Goal: Obtain resource: Download file/media

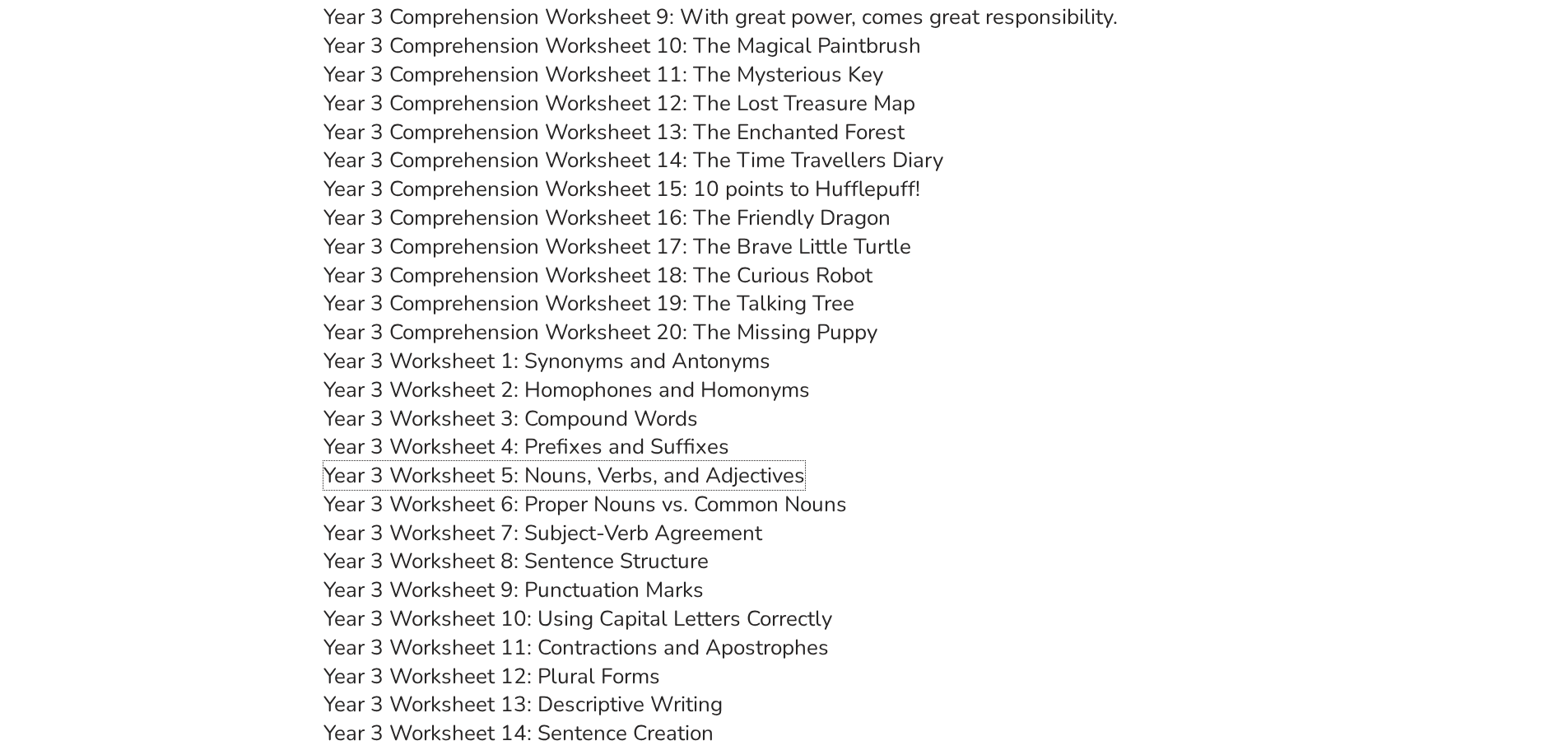
scroll to position [5019, 0]
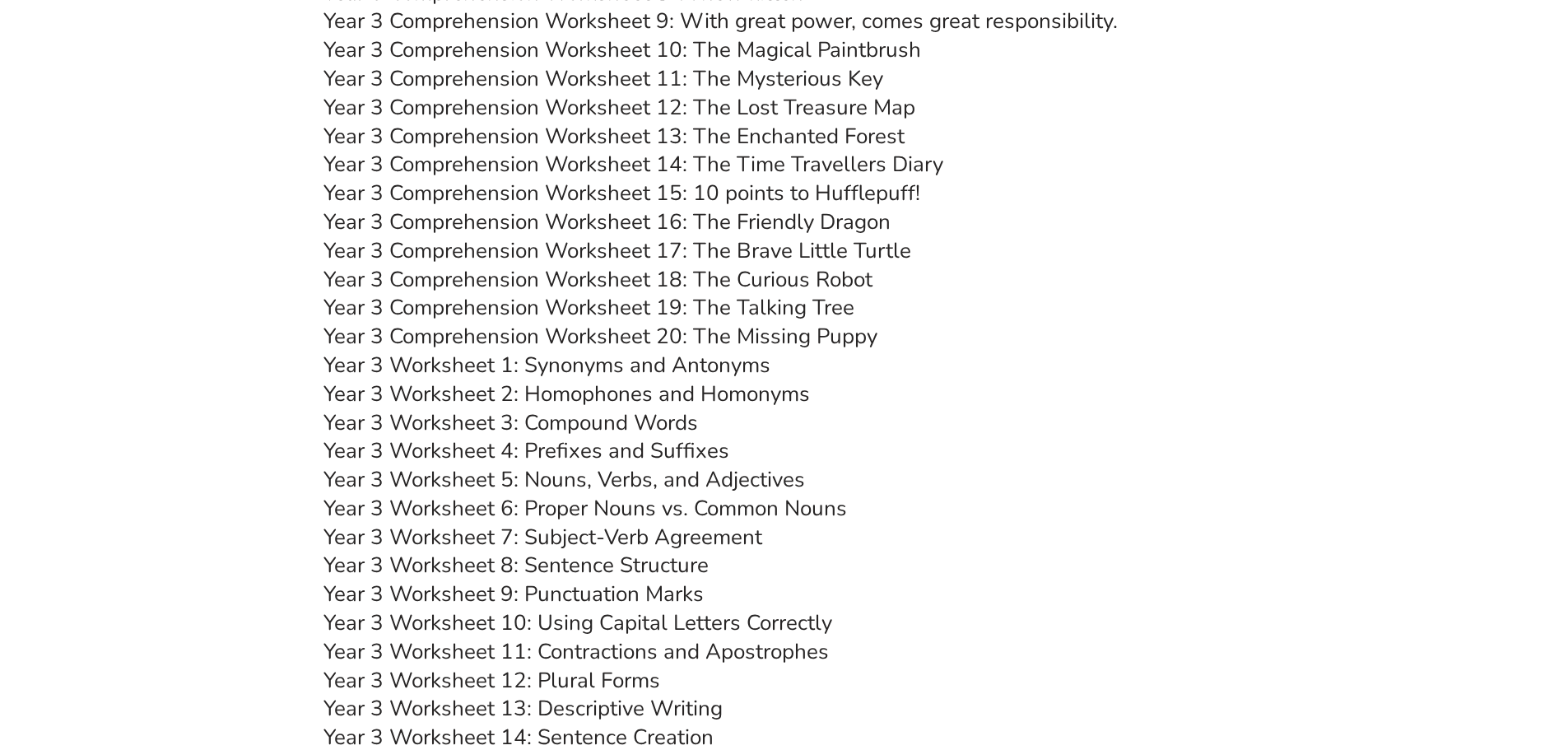
click at [640, 477] on link "Year 3 Worksheet 5: Nouns, Verbs, and Adjectives" at bounding box center [564, 480] width 481 height 29
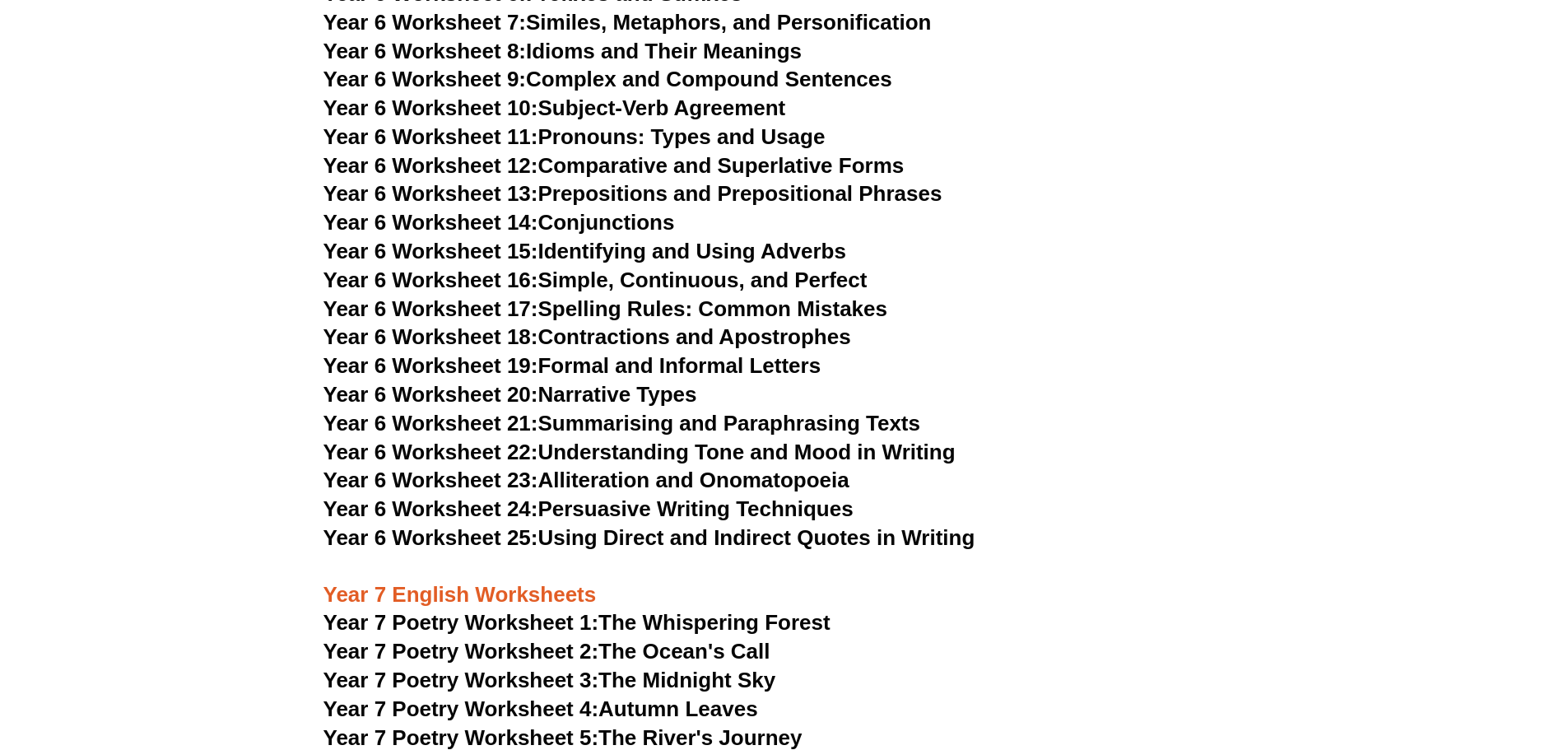
scroll to position [9466, 0]
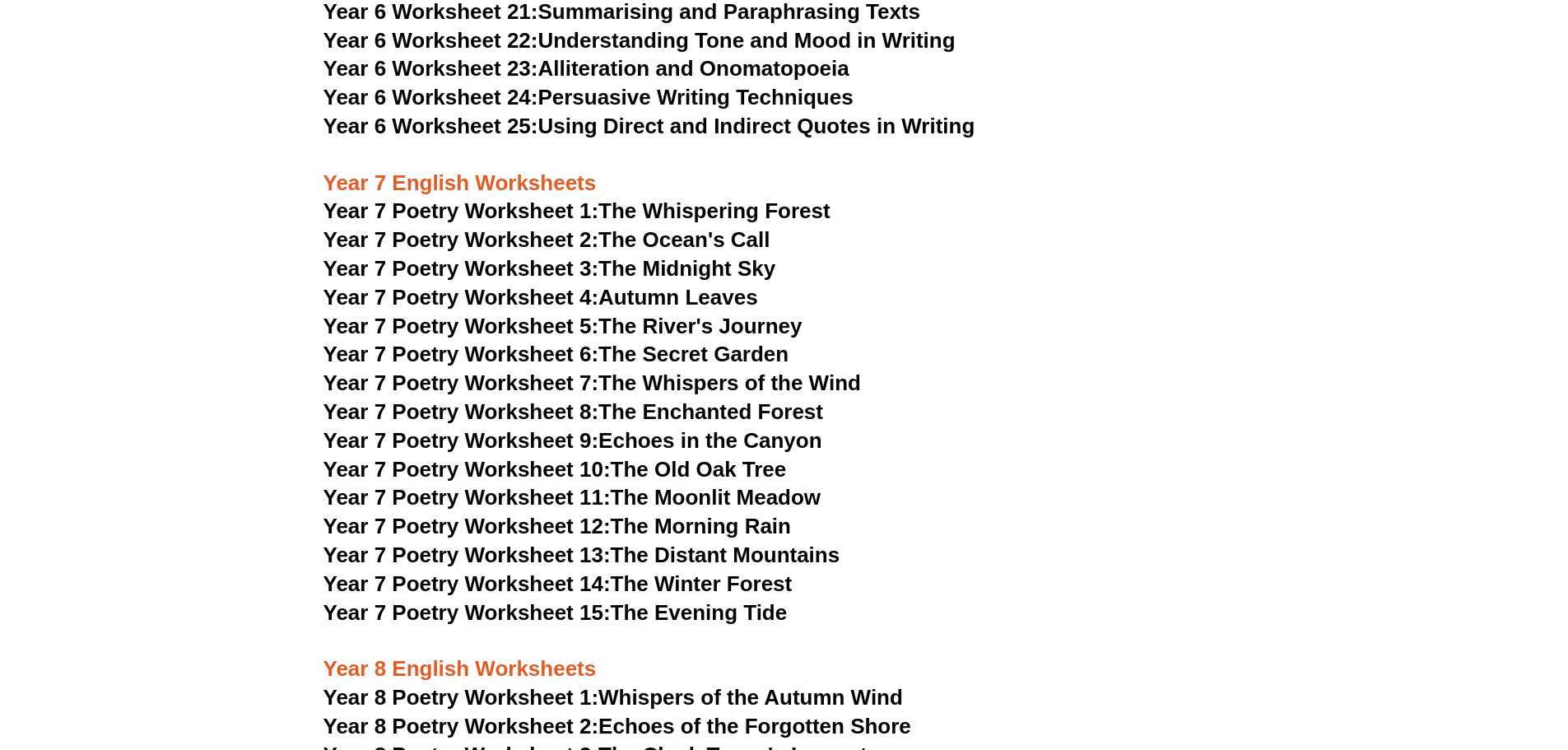
click at [702, 285] on link "Year 7 Poetry Worksheet 4: Autumn Leaves" at bounding box center [540, 297] width 435 height 24
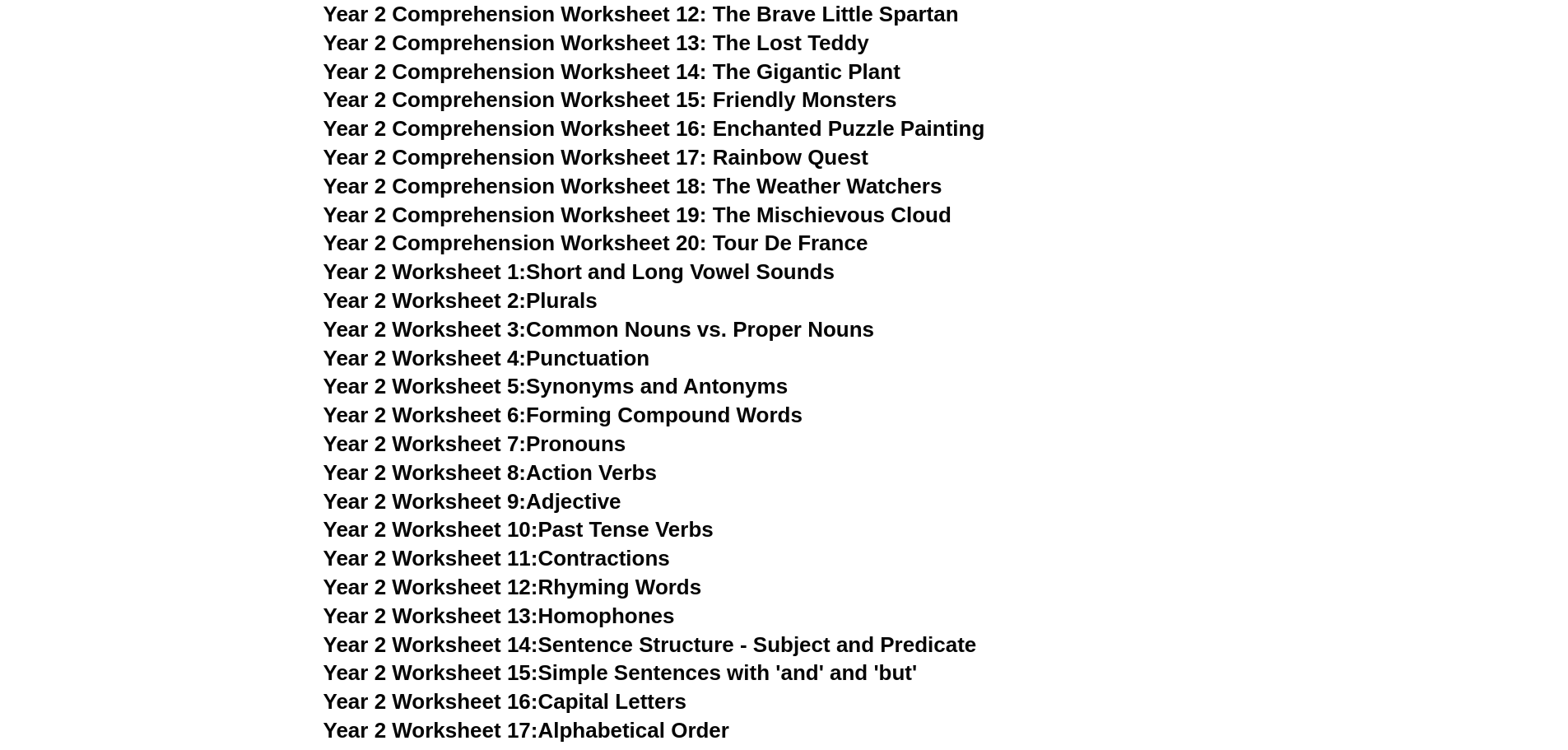
scroll to position [3454, 0]
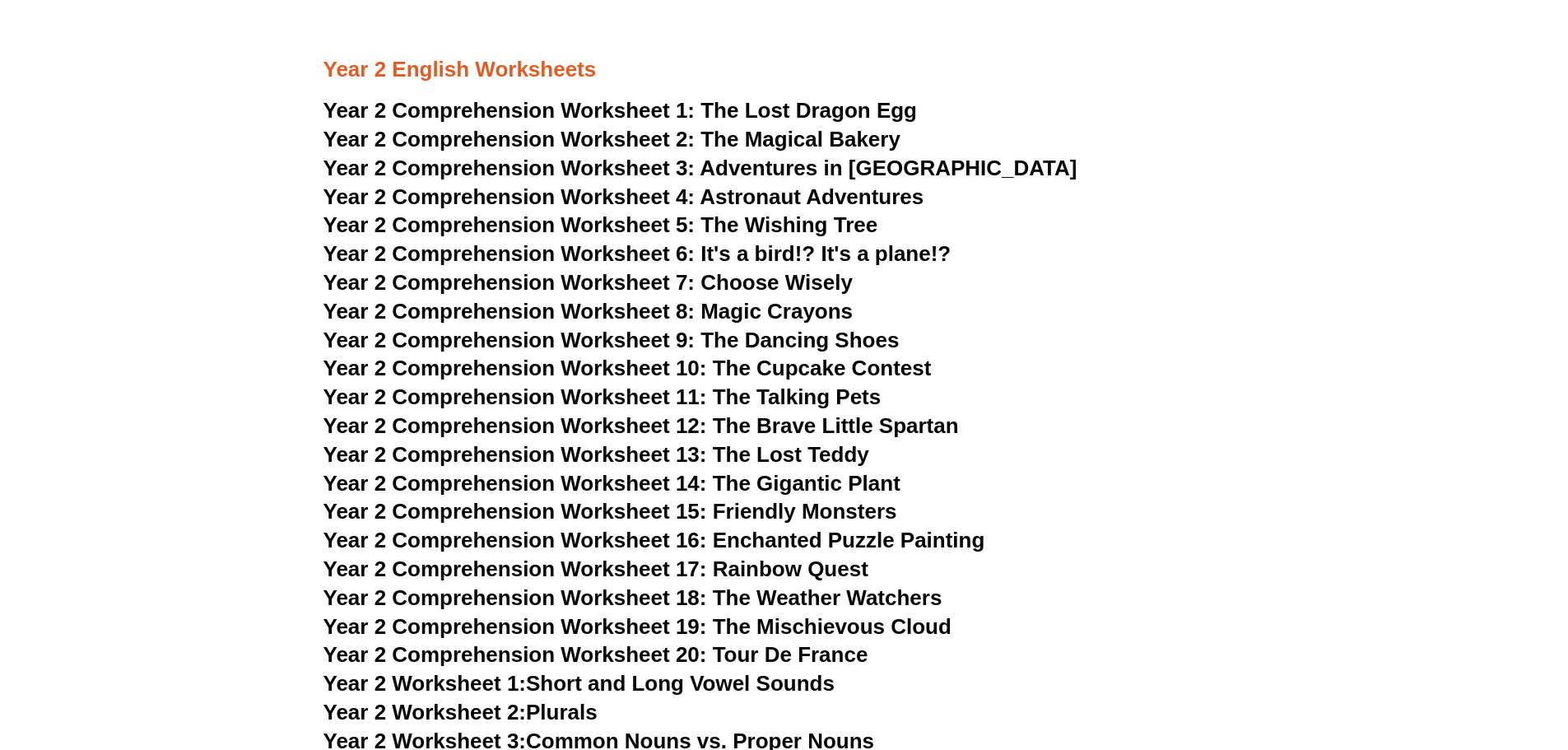
click at [776, 112] on span "The Lost Dragon Egg" at bounding box center [809, 109] width 217 height 24
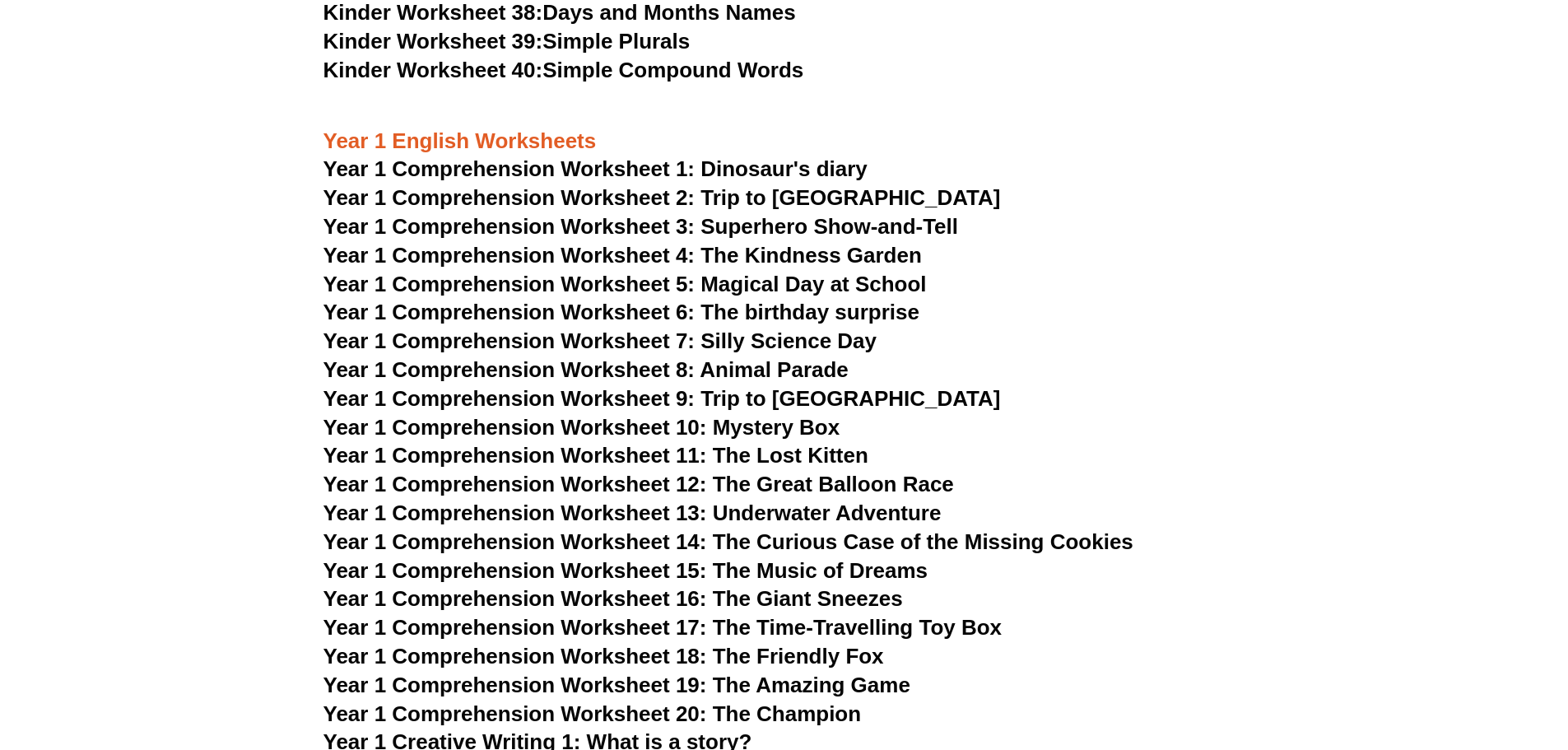
scroll to position [1890, 0]
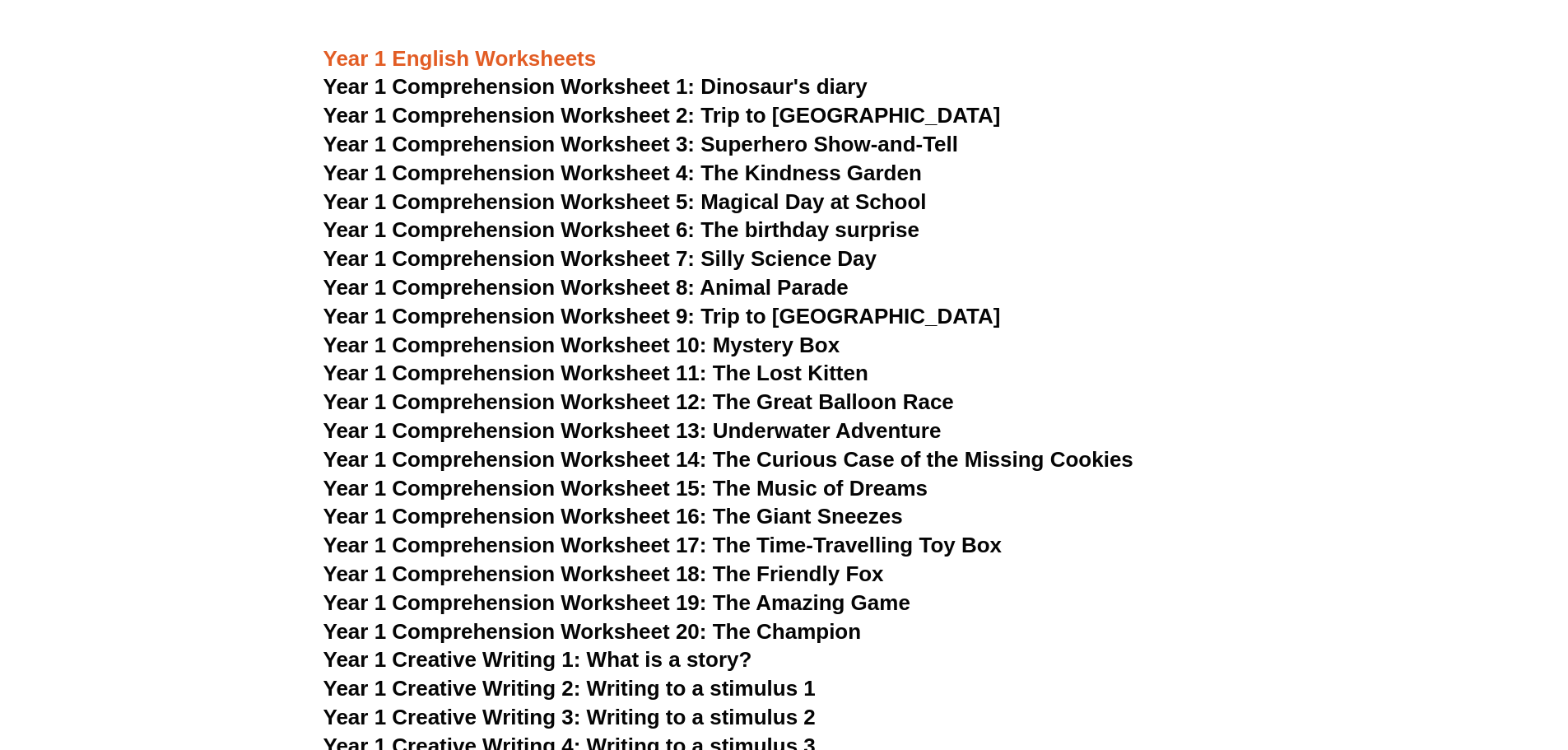
click at [787, 457] on span "Year 1 Comprehension Worksheet 14: The Curious Case of the Missing Cookies" at bounding box center [728, 458] width 810 height 24
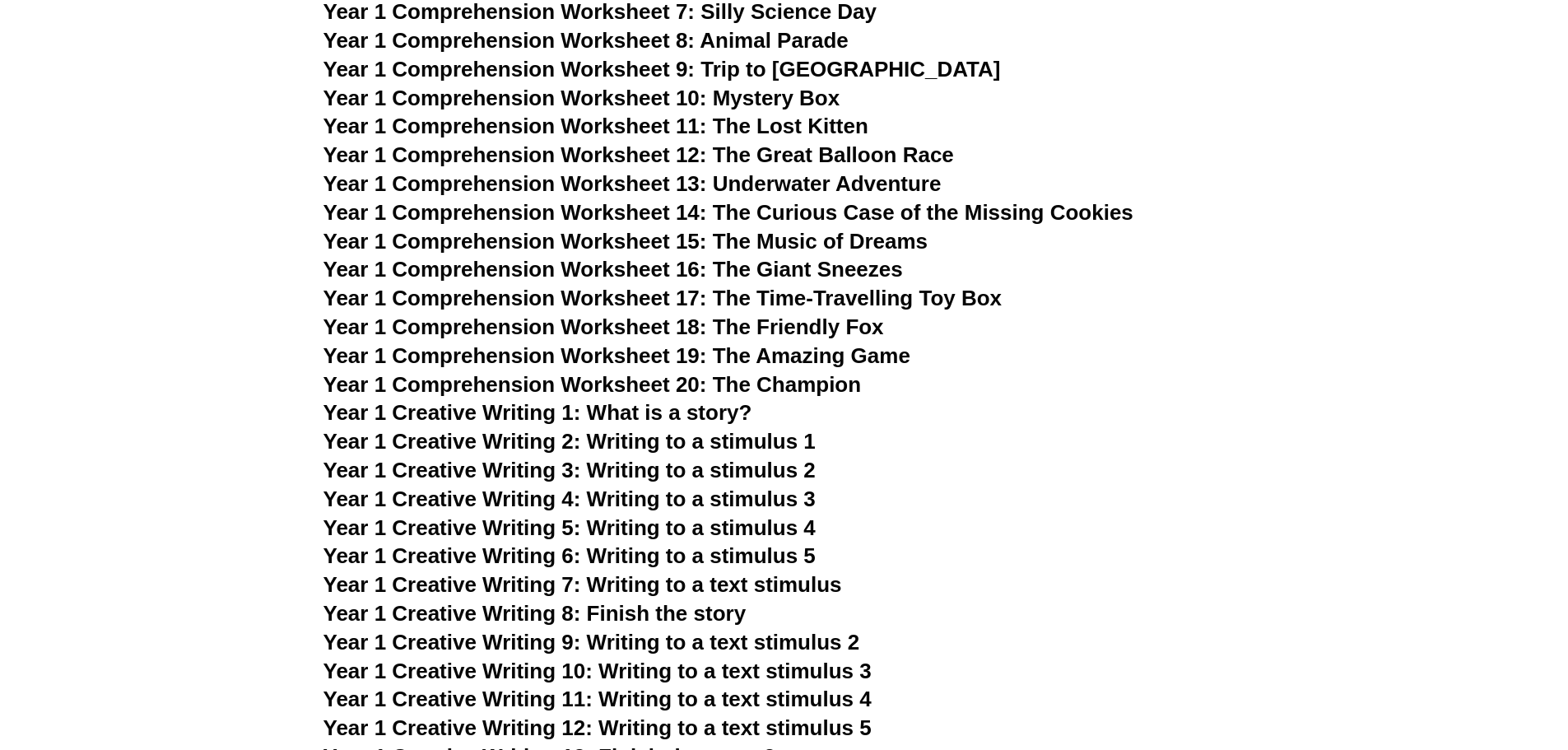
click at [645, 443] on span "Year 1 Creative Writing 2: Writing to a stimulus 1" at bounding box center [569, 441] width 492 height 24
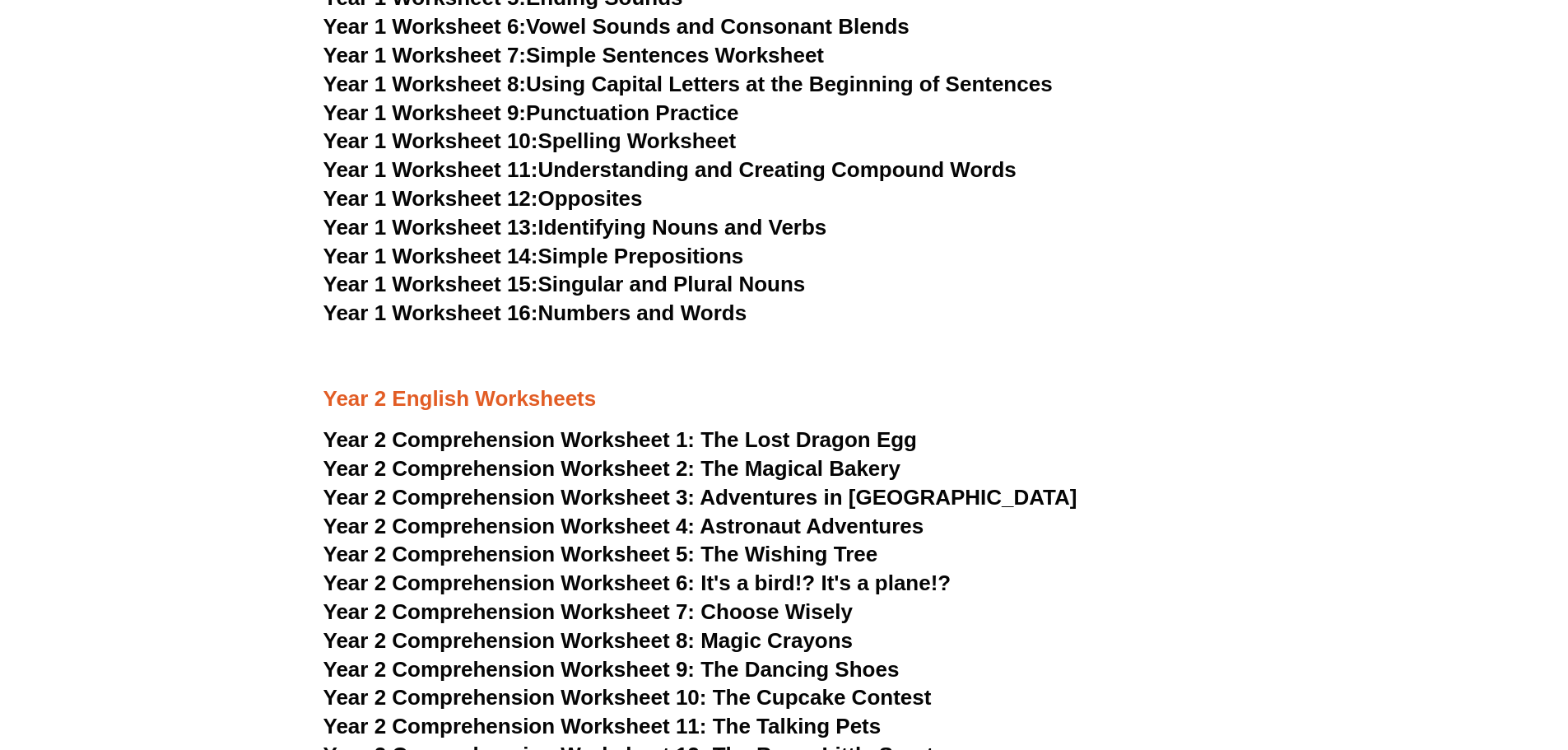
scroll to position [3372, 0]
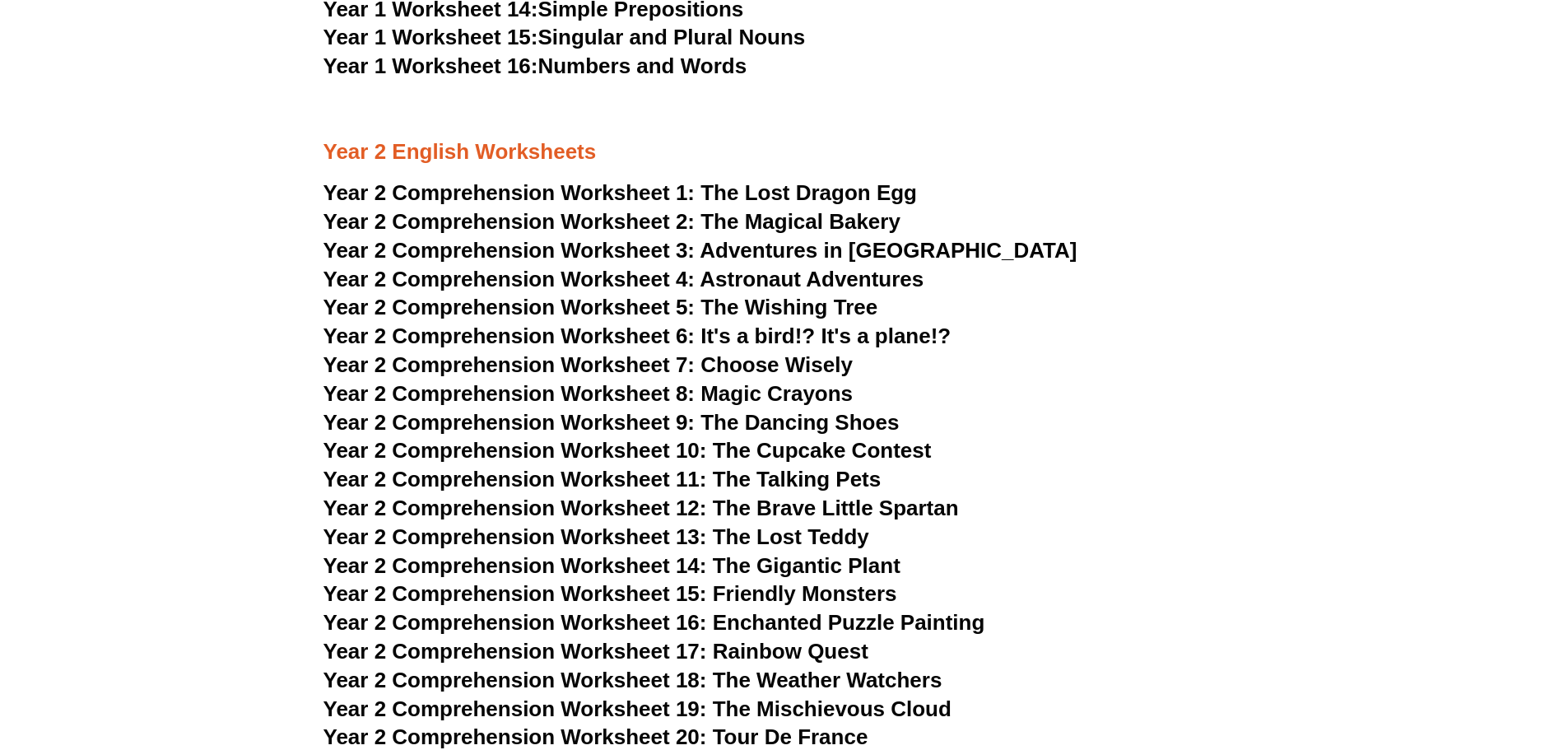
click at [726, 306] on span "The Wishing Tree" at bounding box center [788, 306] width 177 height 24
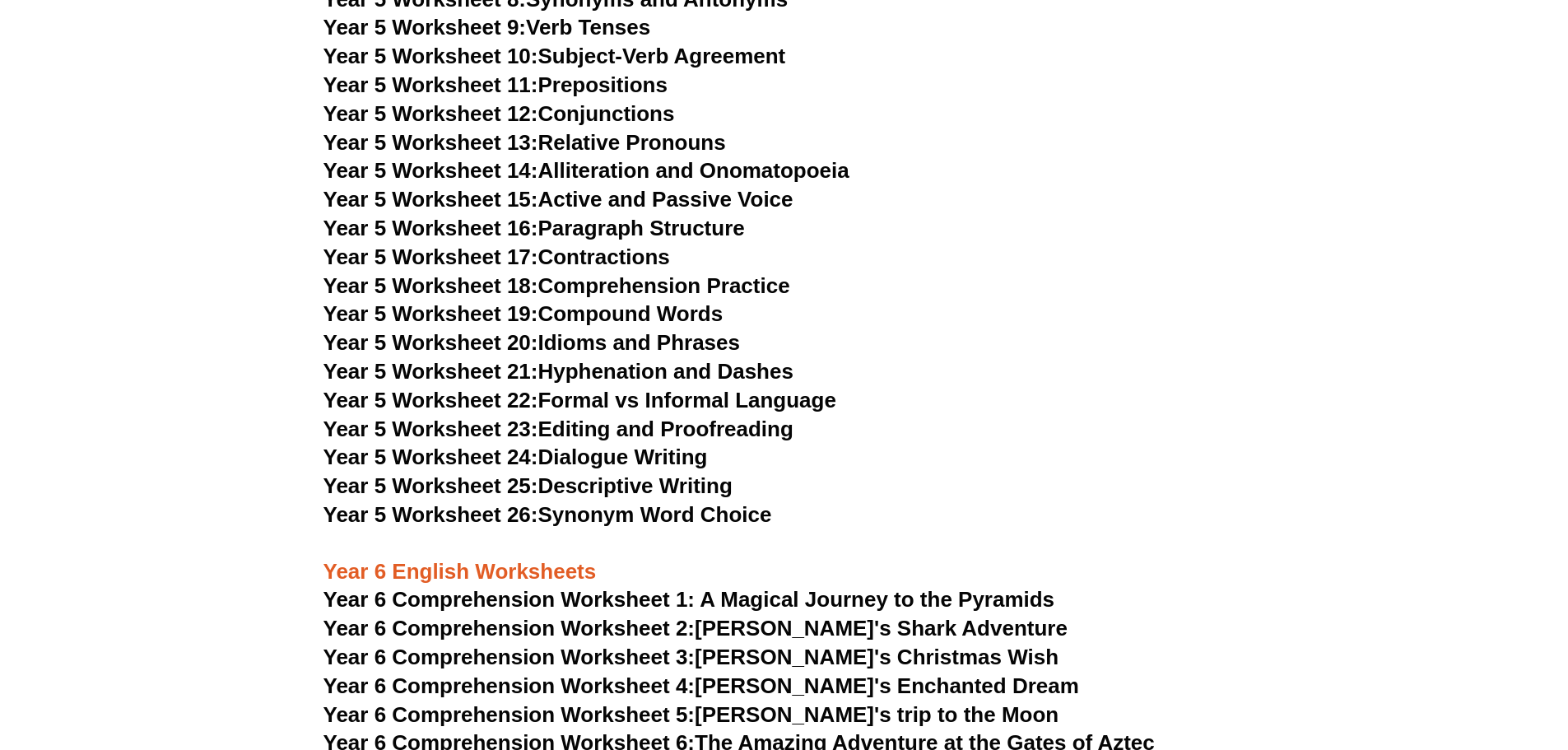
scroll to position [8478, 0]
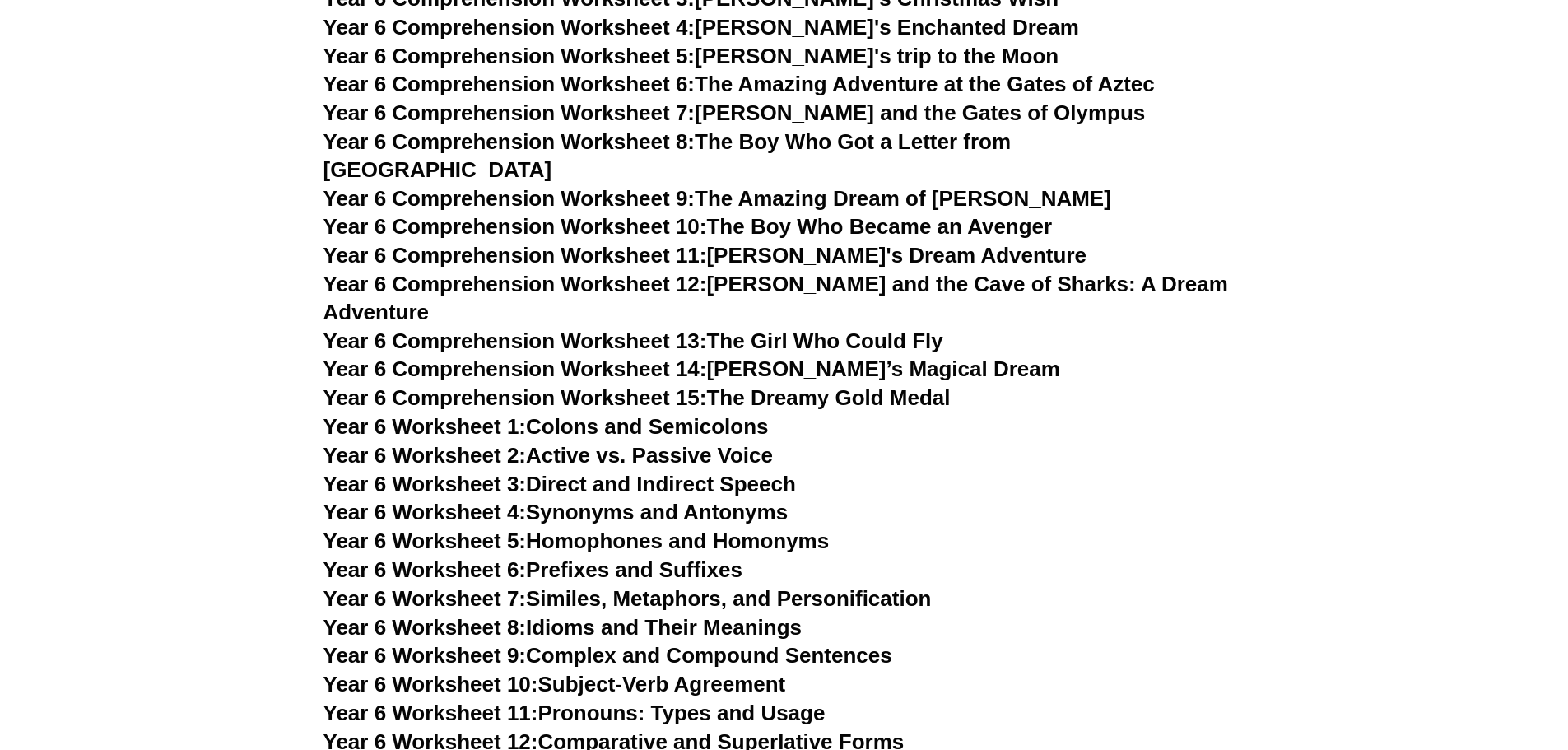
click at [980, 145] on link "Year 6 Comprehension Worksheet 8: The Boy Who Got a Letter from [GEOGRAPHIC_DAT…" at bounding box center [667, 155] width 688 height 52
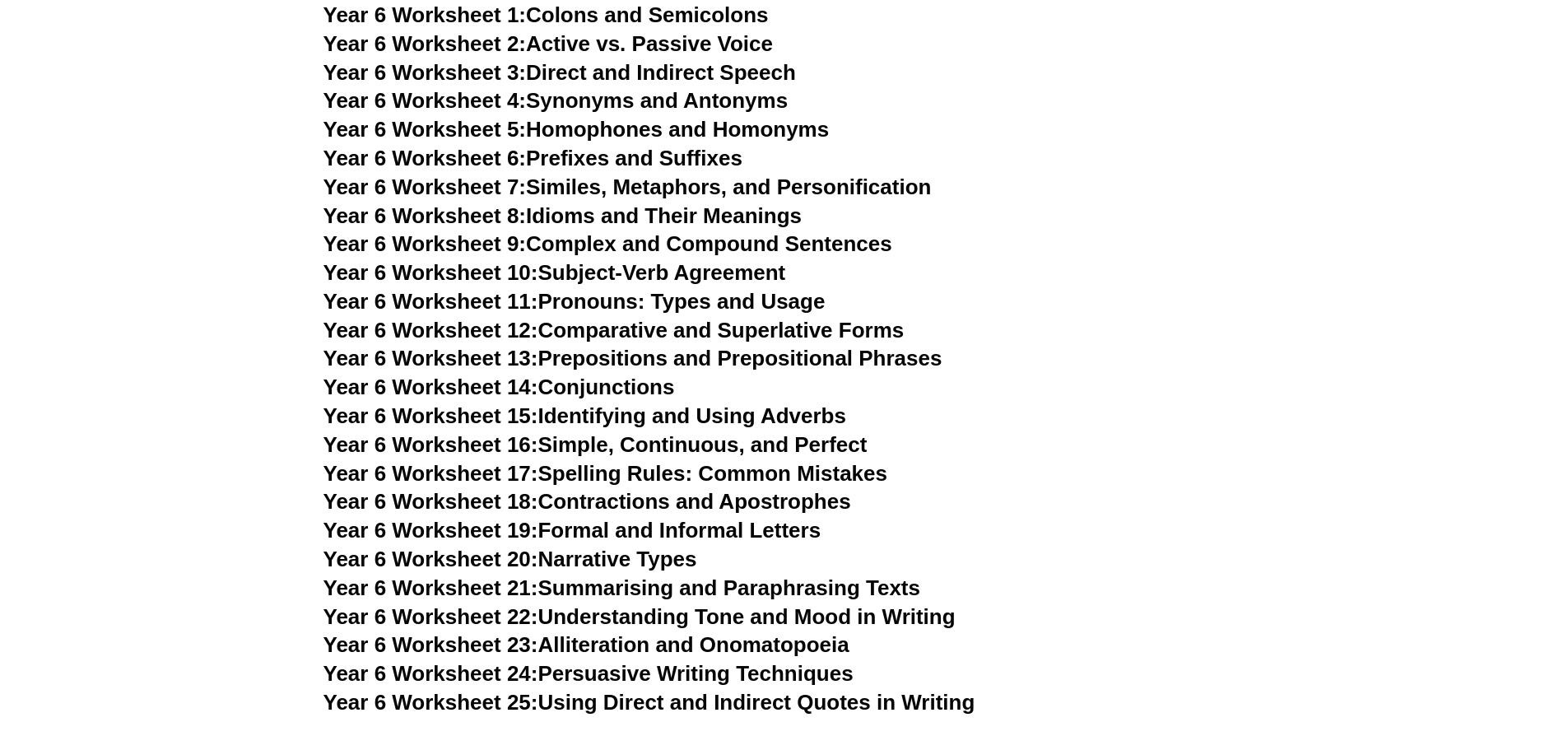
scroll to position [9301, 0]
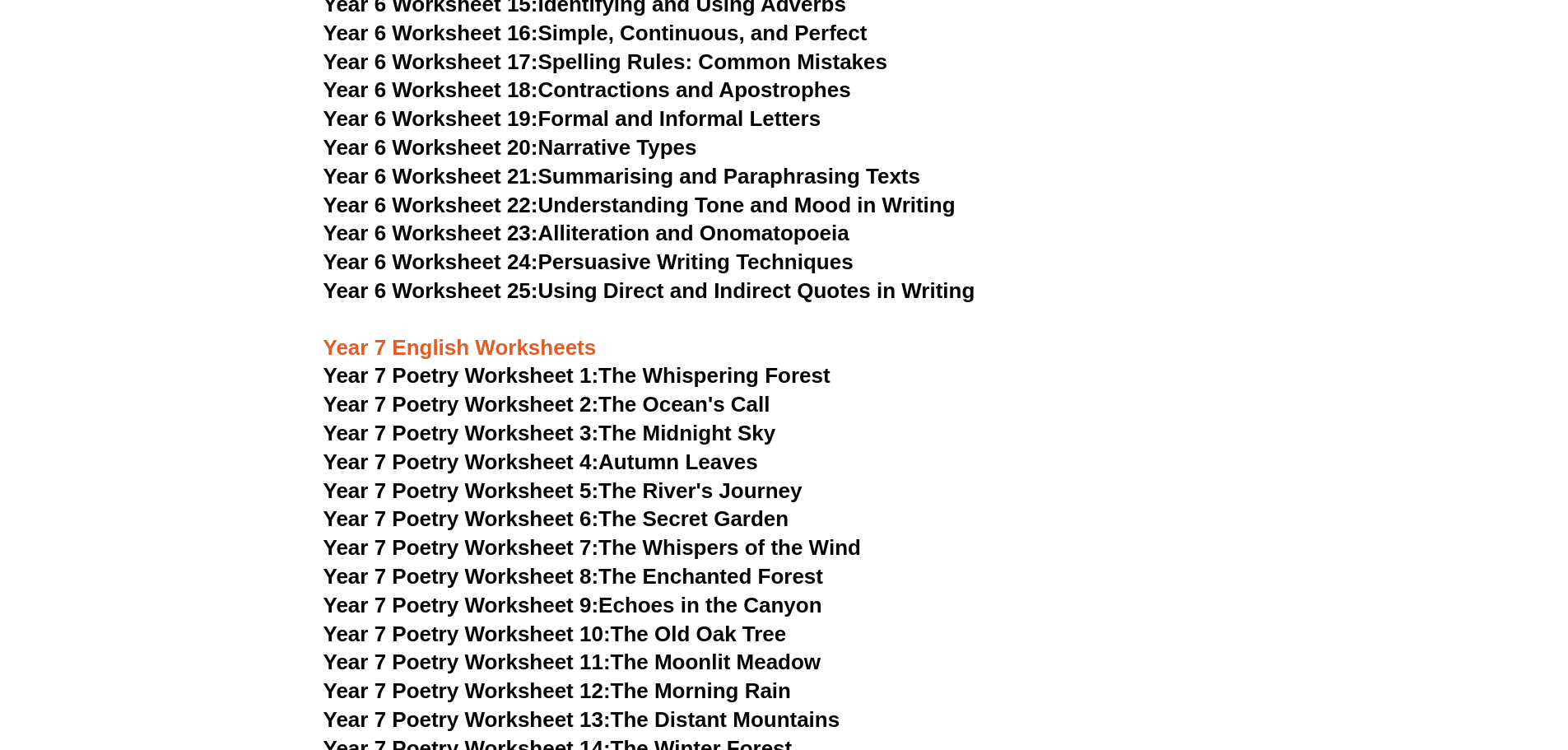
click at [772, 363] on link "Year 7 Poetry Worksheet 1: The Whispering Forest" at bounding box center [576, 375] width 507 height 24
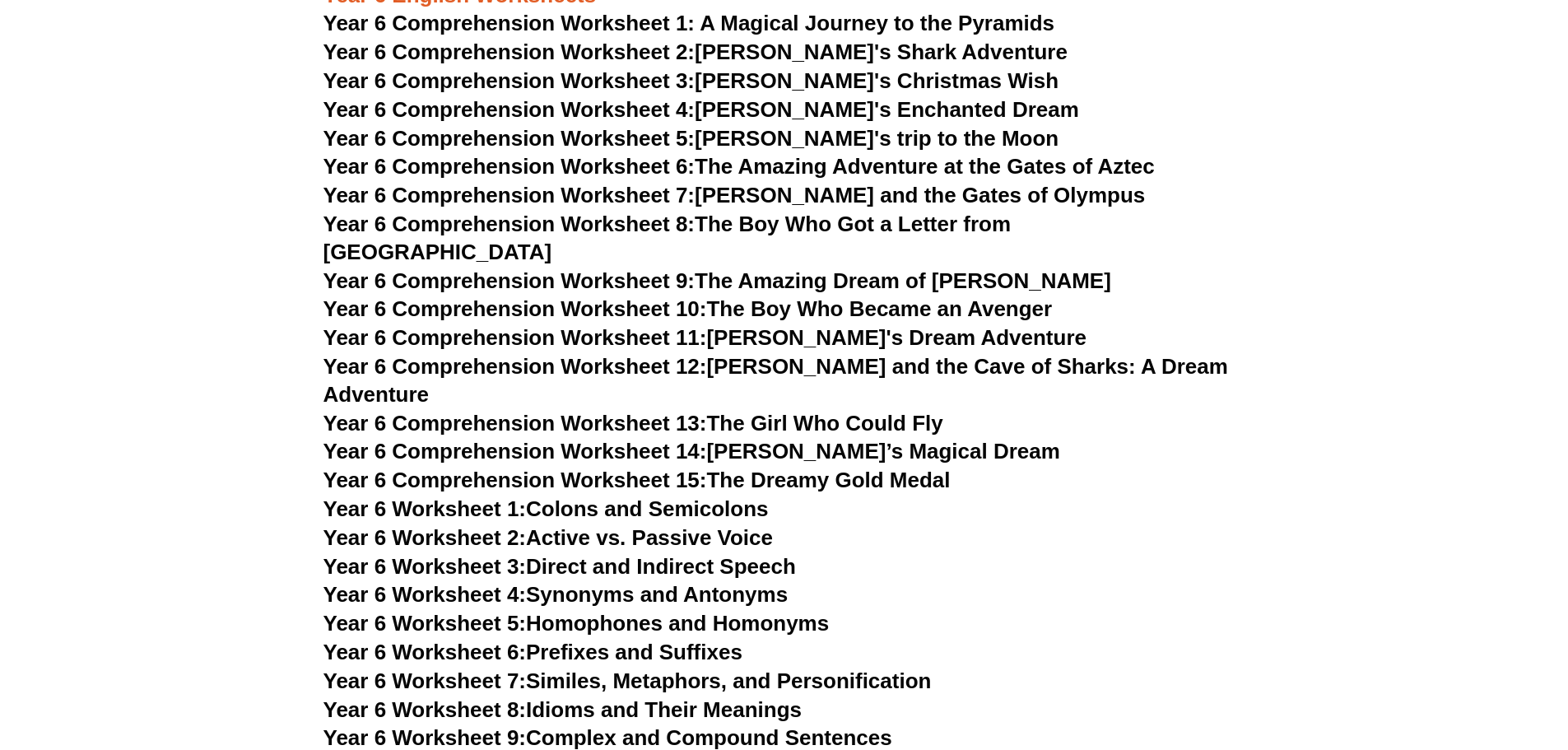
scroll to position [8313, 0]
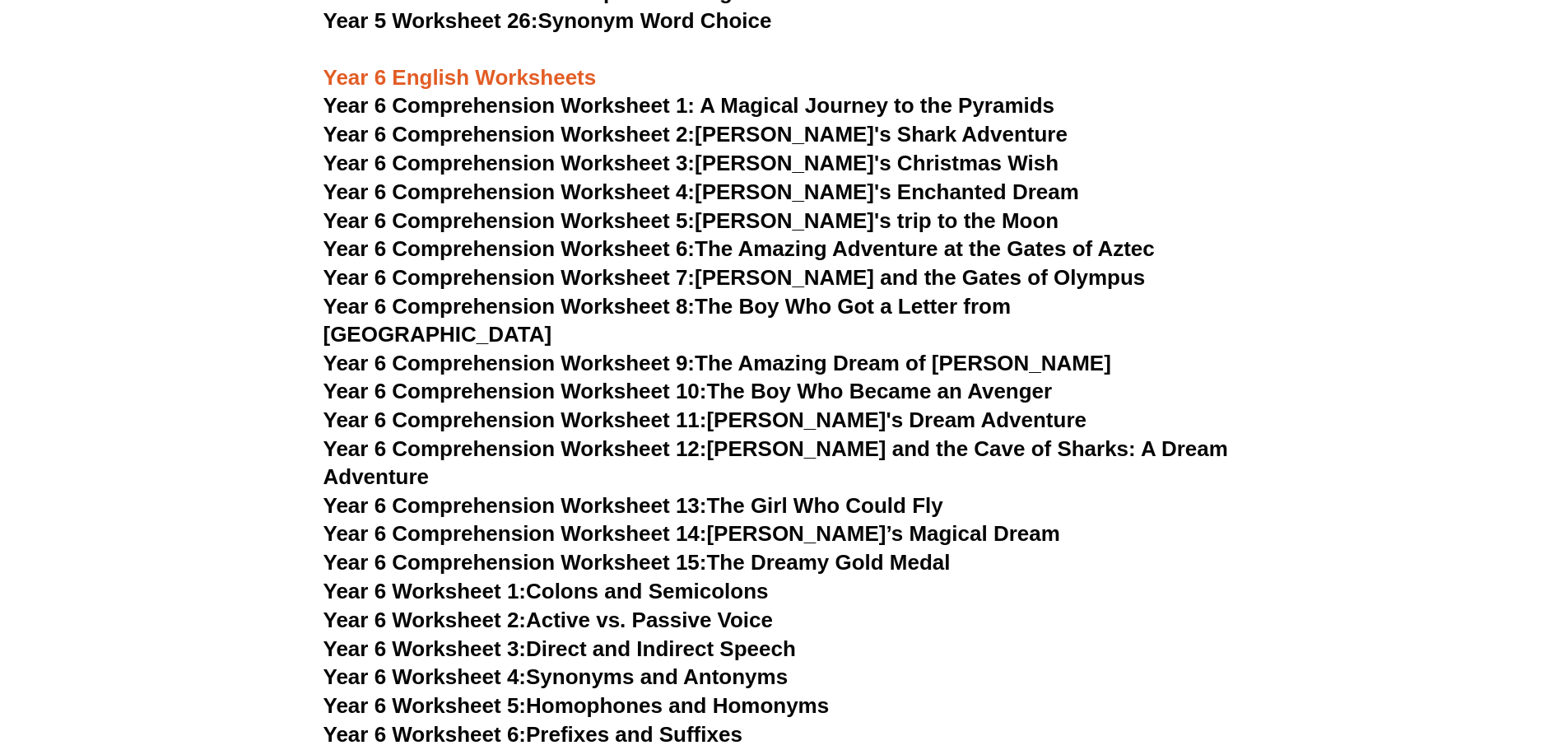
click at [930, 303] on link "Year 6 Comprehension Worksheet 8: The Boy Who Got a Letter from [GEOGRAPHIC_DAT…" at bounding box center [667, 320] width 688 height 52
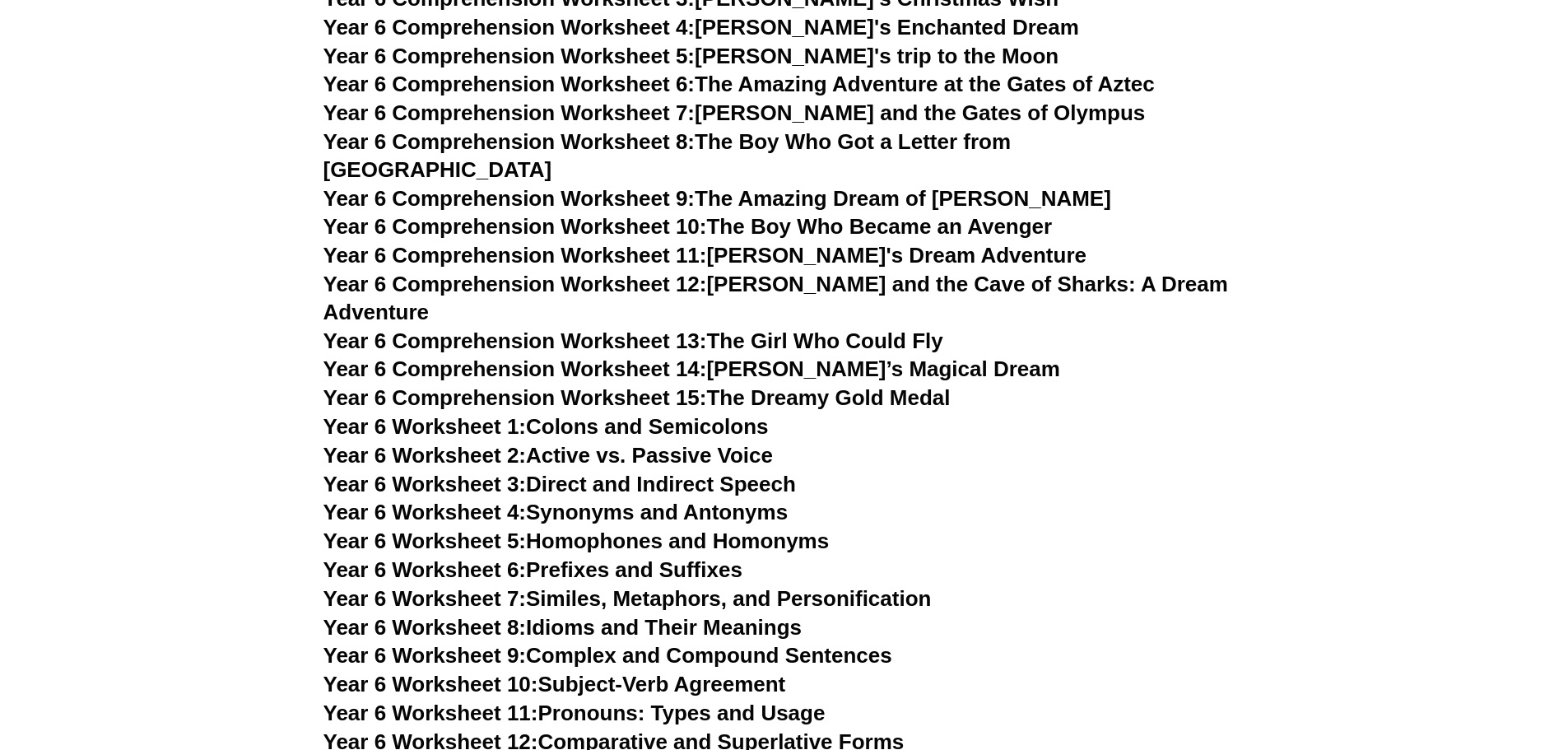
click at [733, 500] on link "Year 6 Worksheet 4: Synonyms and Antonyms" at bounding box center [556, 512] width 465 height 24
click at [809, 643] on link "Year 6 Worksheet 9: Complex and Compound Sentences" at bounding box center [607, 655] width 569 height 24
click at [721, 529] on link "Year 6 Worksheet 5: Homophones and Homonyms" at bounding box center [576, 541] width 507 height 24
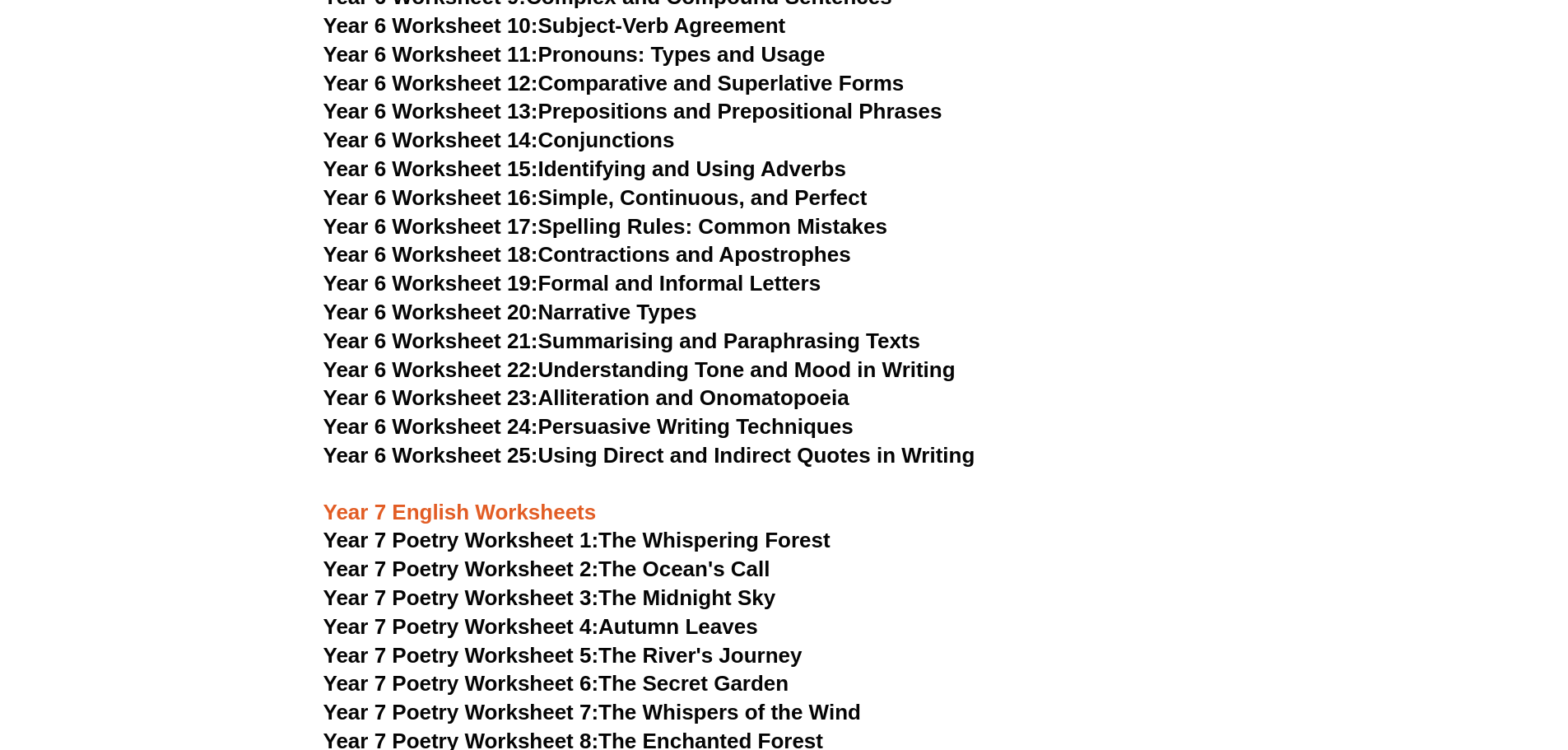
scroll to position [9219, 0]
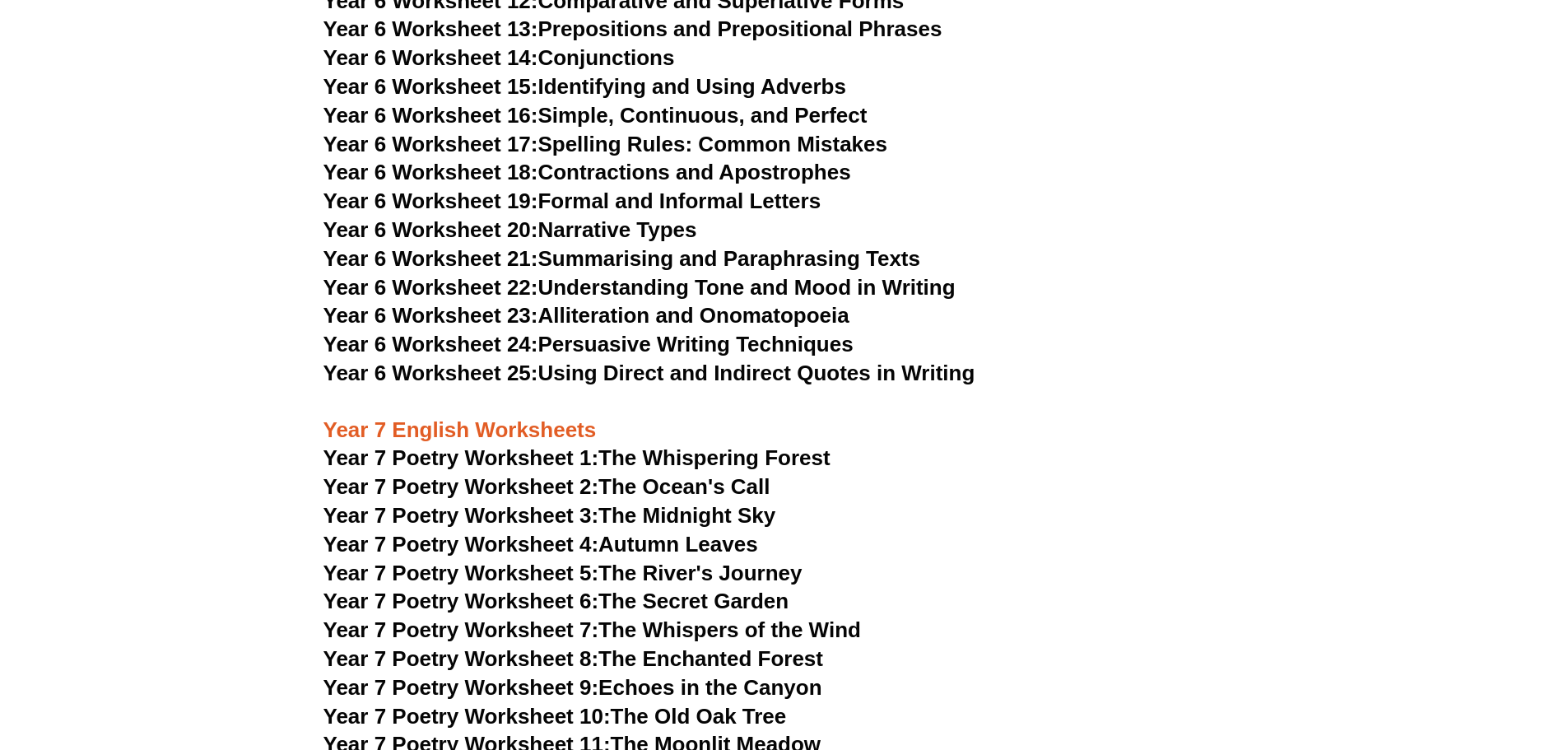
click at [806, 246] on link "Year 6 Worksheet 21: Summarising and Paraphrasing Texts" at bounding box center [622, 258] width 597 height 24
